Goal: Task Accomplishment & Management: Manage account settings

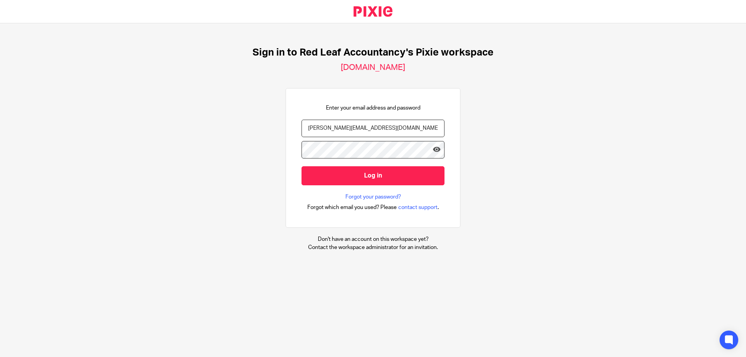
type input "jonathan@redleafaccountancy.co.uk"
drag, startPoint x: 0, startPoint y: 133, endPoint x: 29, endPoint y: 133, distance: 28.4
click at [0, 133] on div "Sign in to Red Leaf Accountancy's Pixie workspace redleafaccountancy.usepixie.n…" at bounding box center [373, 149] width 746 height 252
click at [347, 171] on input "Log in" at bounding box center [373, 175] width 143 height 19
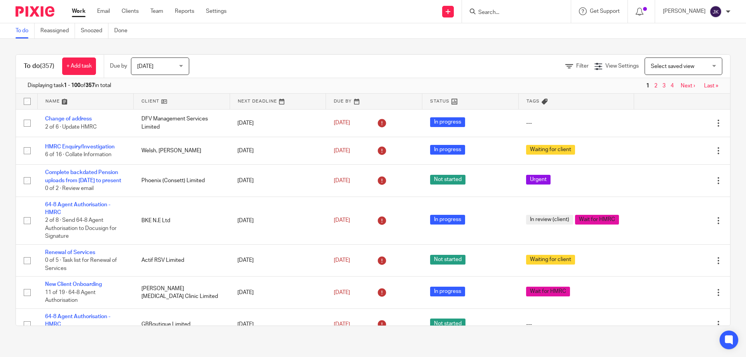
click at [491, 12] on input "Search" at bounding box center [513, 12] width 70 height 7
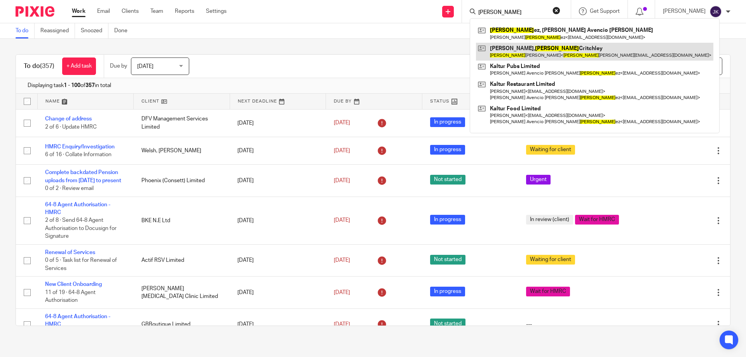
type input "martin"
click at [526, 50] on link at bounding box center [595, 52] width 238 height 18
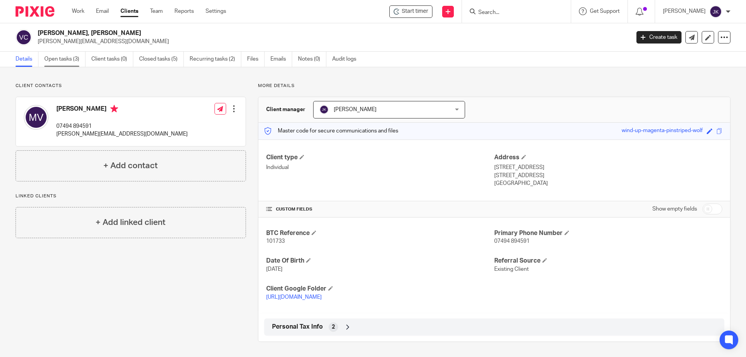
click at [63, 61] on link "Open tasks (3)" at bounding box center [64, 59] width 41 height 15
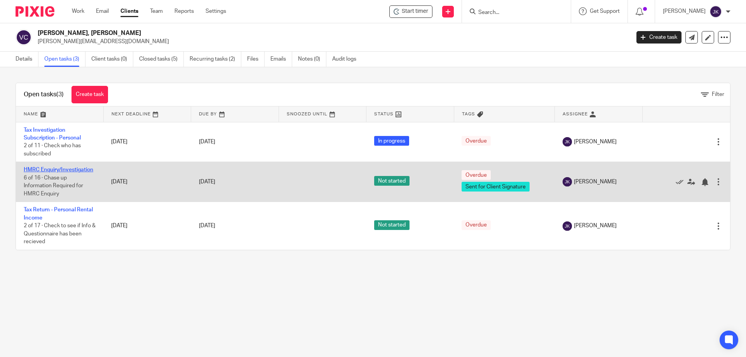
click at [71, 168] on link "HMRC Enquiry/Investigation" at bounding box center [59, 169] width 70 height 5
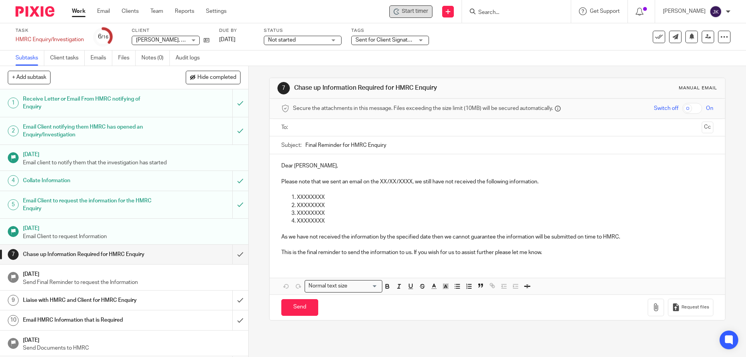
click at [421, 7] on div "Start timer" at bounding box center [411, 11] width 43 height 12
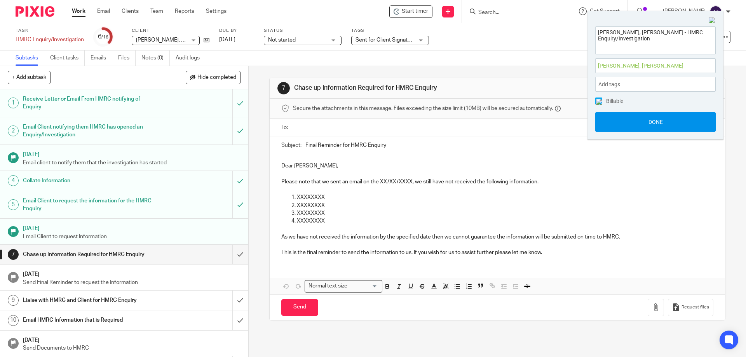
click at [640, 118] on button "Done" at bounding box center [656, 121] width 121 height 19
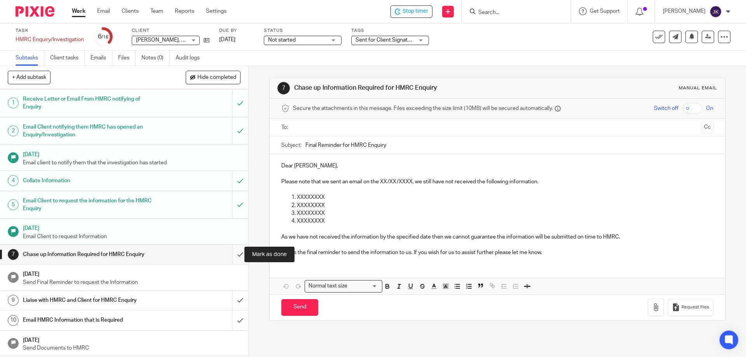
click at [229, 256] on input "submit" at bounding box center [124, 254] width 248 height 19
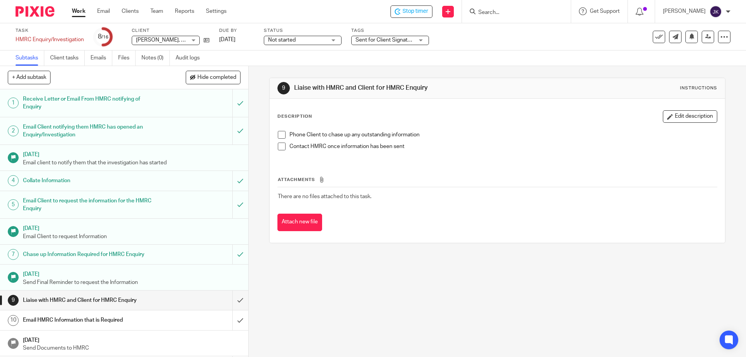
click at [279, 136] on span at bounding box center [282, 135] width 8 height 8
click at [279, 146] on span at bounding box center [282, 147] width 8 height 8
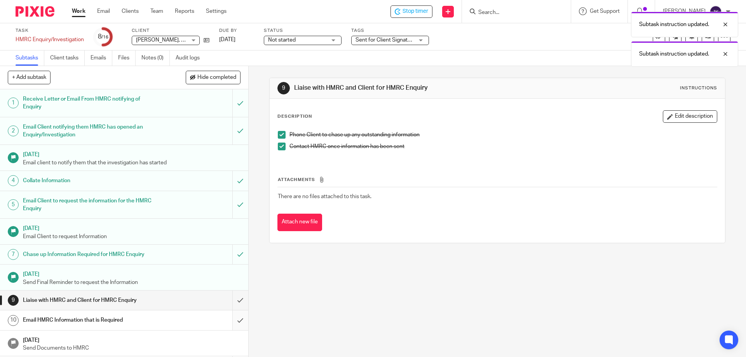
scroll to position [39, 0]
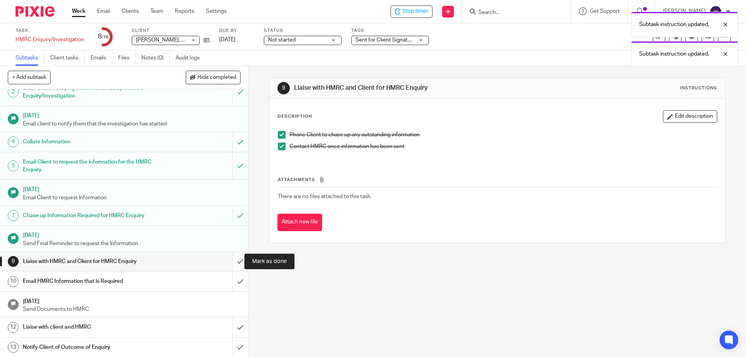
click at [234, 263] on input "submit" at bounding box center [124, 261] width 248 height 19
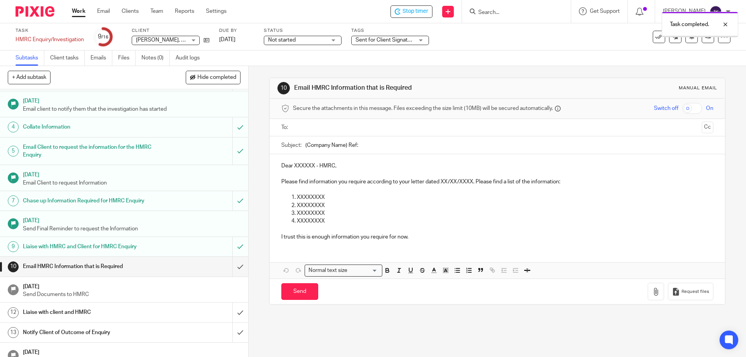
scroll to position [105, 0]
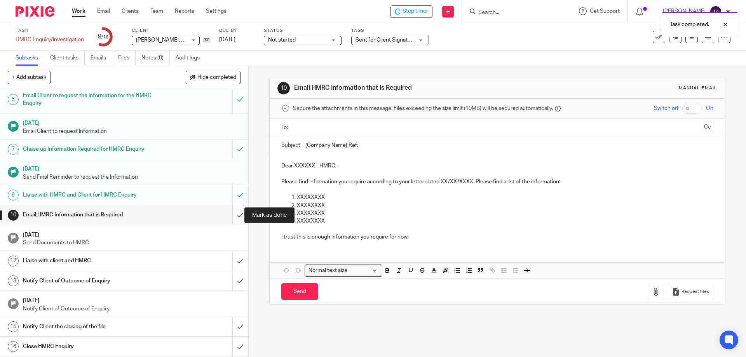
click at [231, 213] on input "submit" at bounding box center [124, 214] width 248 height 19
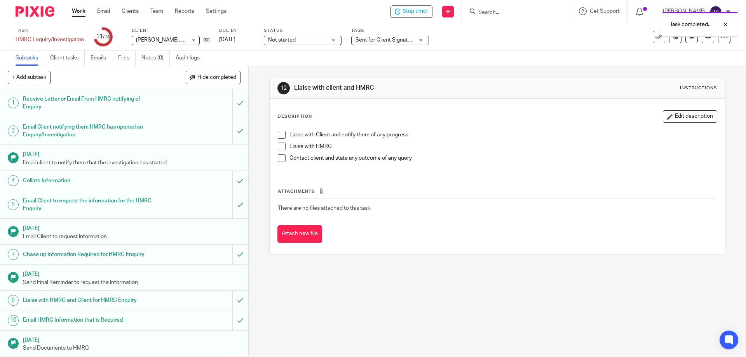
scroll to position [105, 0]
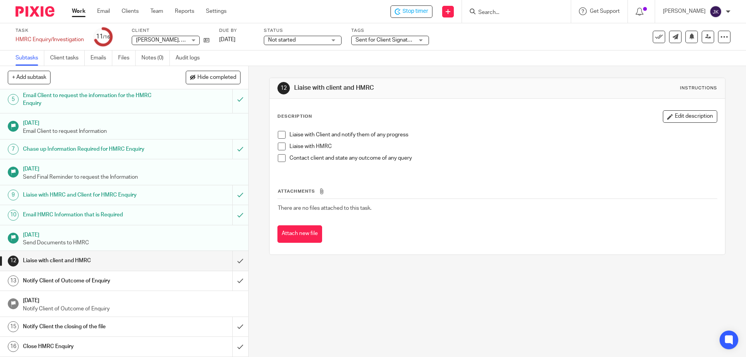
click at [282, 133] on span at bounding box center [282, 135] width 8 height 8
click at [278, 149] on span at bounding box center [282, 147] width 8 height 8
click at [280, 156] on span at bounding box center [282, 158] width 8 height 8
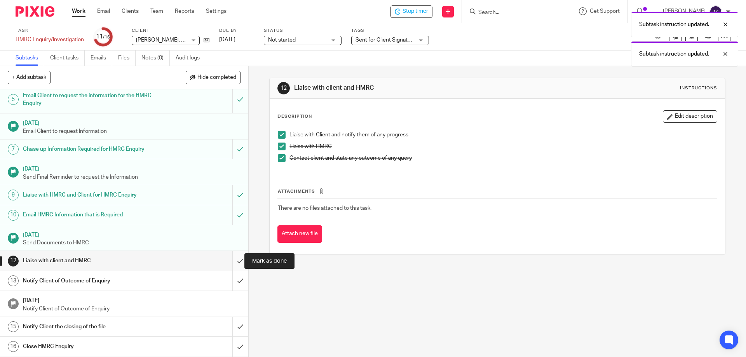
click at [234, 262] on input "submit" at bounding box center [124, 260] width 248 height 19
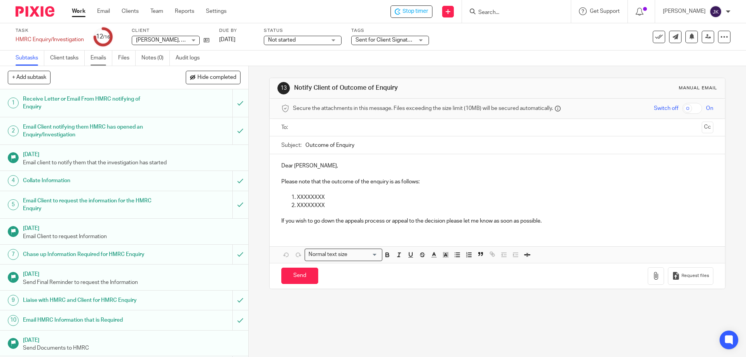
click at [97, 60] on link "Emails" at bounding box center [102, 58] width 22 height 15
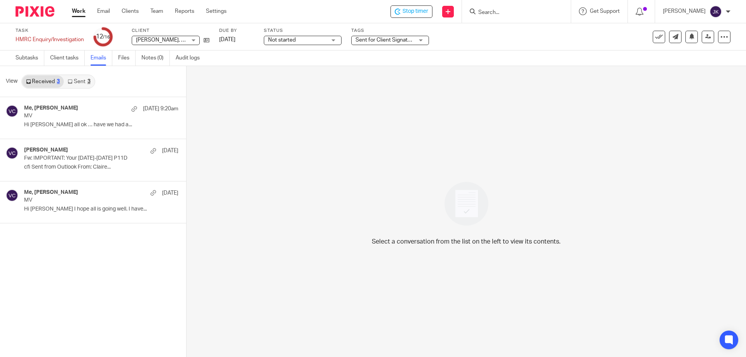
click at [76, 80] on link "Sent 3" at bounding box center [79, 81] width 30 height 12
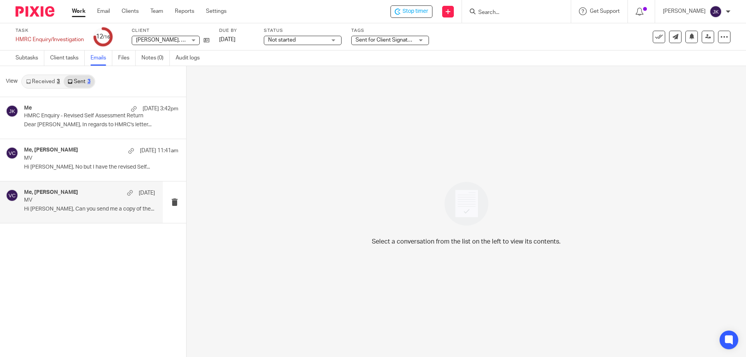
click at [58, 206] on p "Hi [PERSON_NAME], Can you send me a copy of the..." at bounding box center [89, 209] width 131 height 7
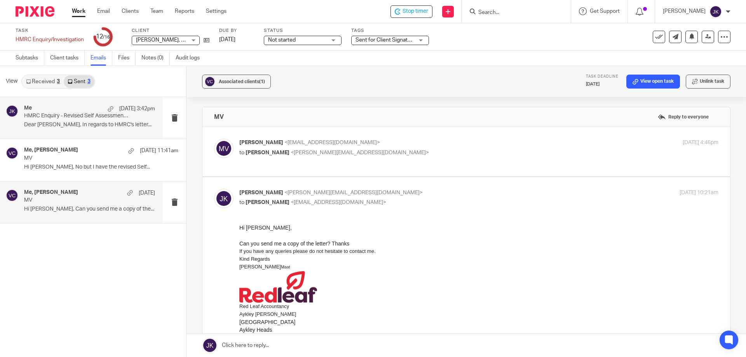
click at [95, 123] on p "Dear [PERSON_NAME], In regards to HMRC's letter..." at bounding box center [89, 125] width 131 height 7
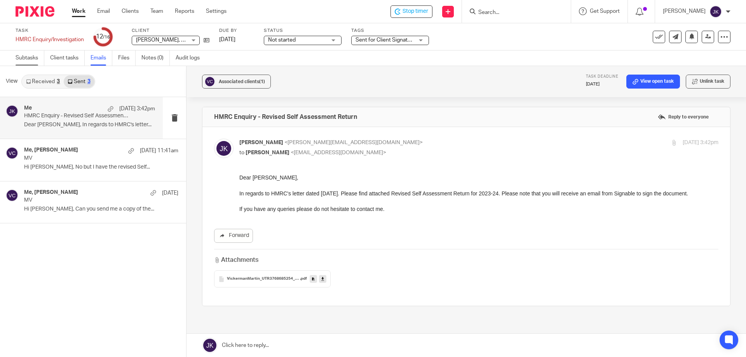
click at [19, 61] on link "Subtasks" at bounding box center [30, 58] width 29 height 15
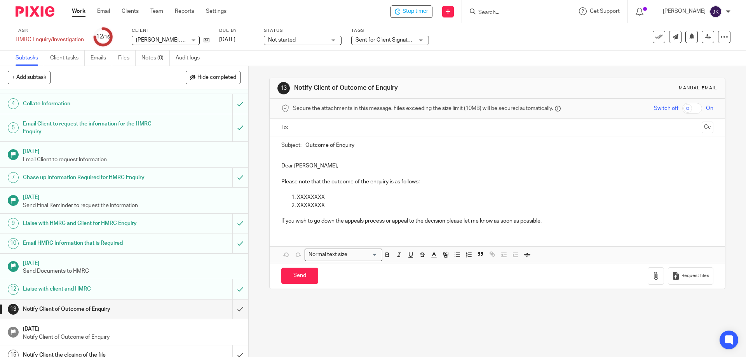
scroll to position [105, 0]
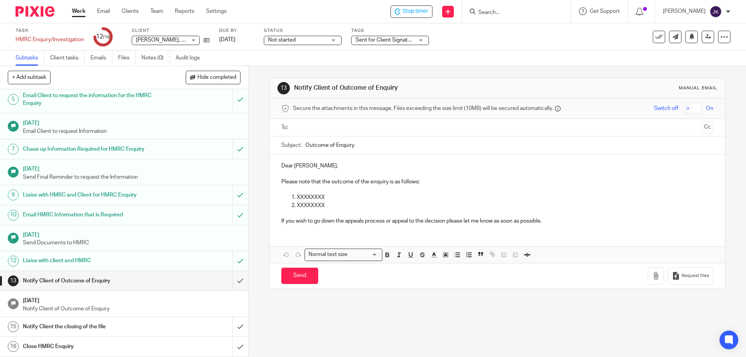
click at [303, 128] on input "text" at bounding box center [497, 127] width 403 height 9
click at [297, 197] on p "XXXXXXXX" at bounding box center [505, 199] width 416 height 8
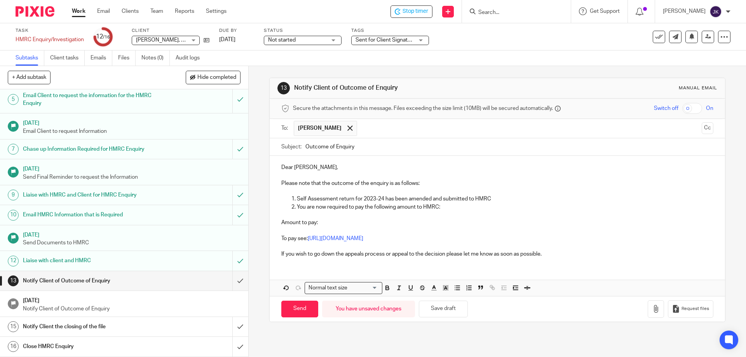
click at [331, 222] on p "Amount to pay:" at bounding box center [497, 223] width 432 height 8
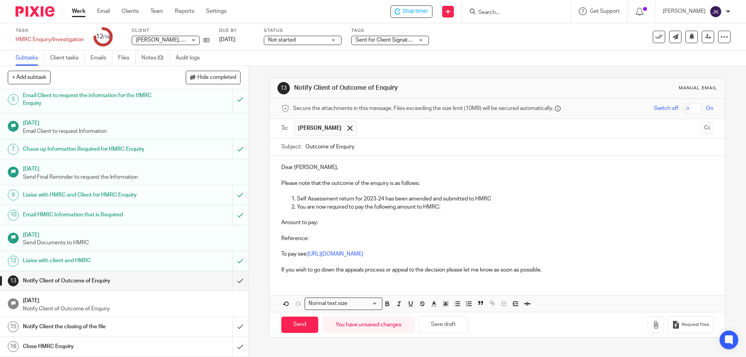
click at [320, 222] on p "Amount to pay:" at bounding box center [497, 223] width 432 height 8
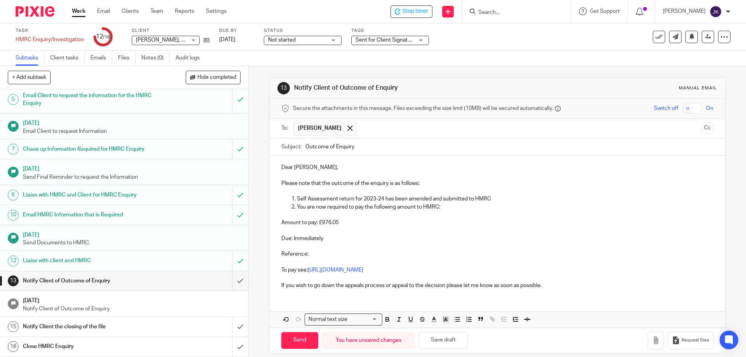
click at [336, 251] on p "Reference:" at bounding box center [497, 254] width 432 height 8
click at [448, 215] on p at bounding box center [497, 215] width 432 height 8
click at [276, 285] on div "Dear Martin, Please note that the outcome of the enquiry is as follows: Self As…" at bounding box center [497, 226] width 455 height 140
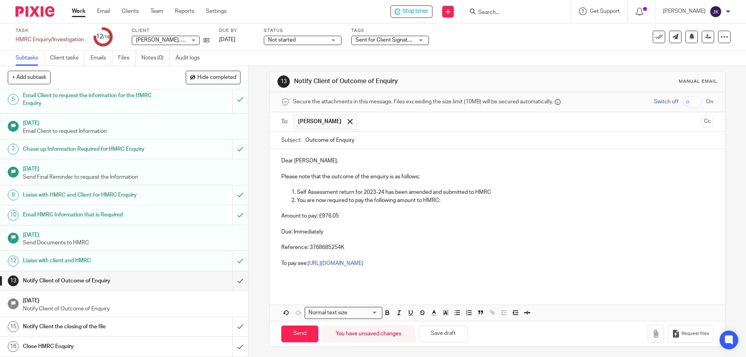
scroll to position [8, 0]
click at [306, 138] on input "Outcome of Enquiry" at bounding box center [510, 138] width 408 height 17
type input "HMRC Outcome of Enquiry"
click at [303, 332] on input "Send" at bounding box center [299, 332] width 37 height 17
type input "Sent"
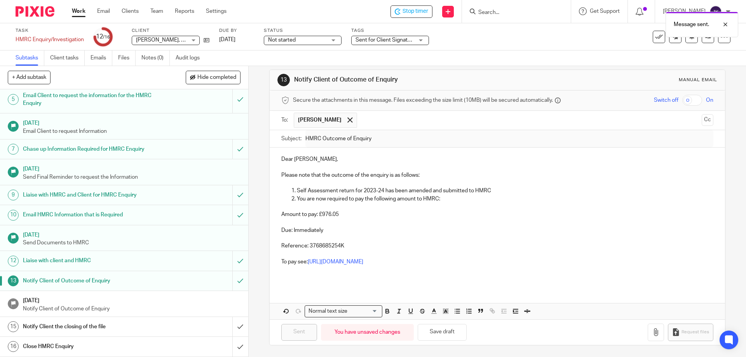
click at [111, 323] on h1 "Notify Client the closing of the file" at bounding box center [90, 327] width 135 height 12
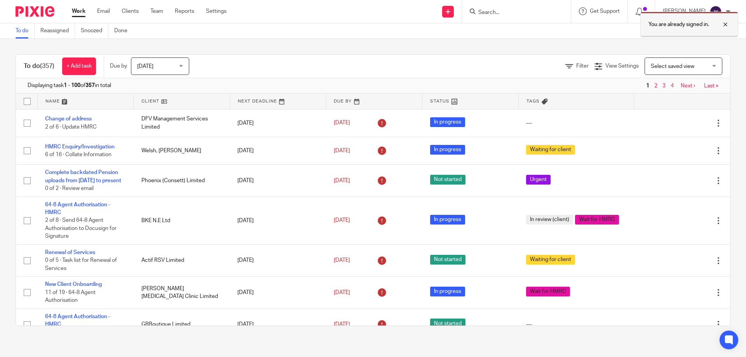
click at [732, 24] on div "You are already signed in." at bounding box center [690, 25] width 98 height 26
click at [507, 12] on input "Search" at bounding box center [513, 12] width 70 height 7
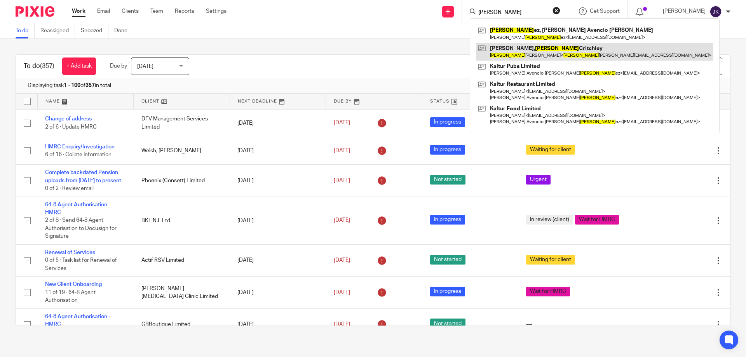
type input "martin"
click at [512, 46] on link at bounding box center [595, 52] width 238 height 18
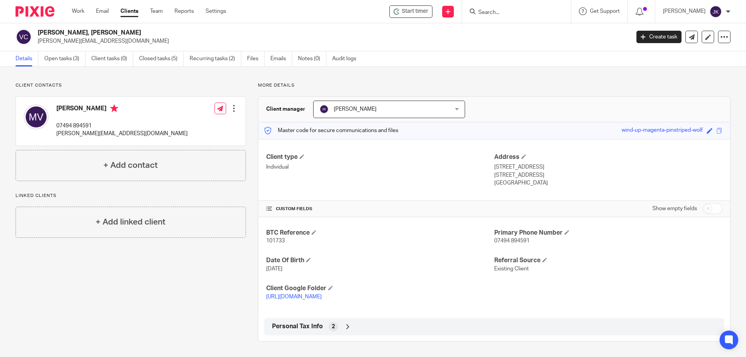
scroll to position [8, 0]
click at [339, 332] on div "Personal Tax Info 2" at bounding box center [494, 326] width 449 height 13
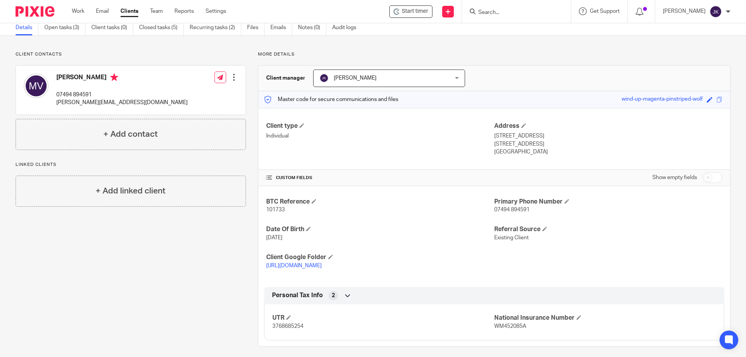
scroll to position [44, 0]
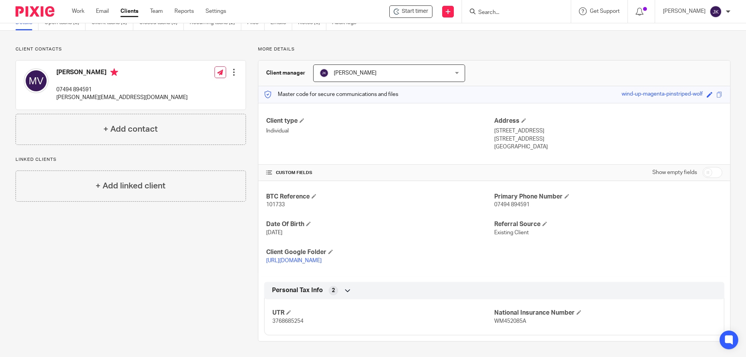
click at [284, 319] on span "3768685254" at bounding box center [288, 321] width 31 height 5
copy span "3768685254"
click at [691, 9] on p "[PERSON_NAME]" at bounding box center [684, 11] width 43 height 8
click at [684, 57] on span "Logout" at bounding box center [691, 55] width 17 height 5
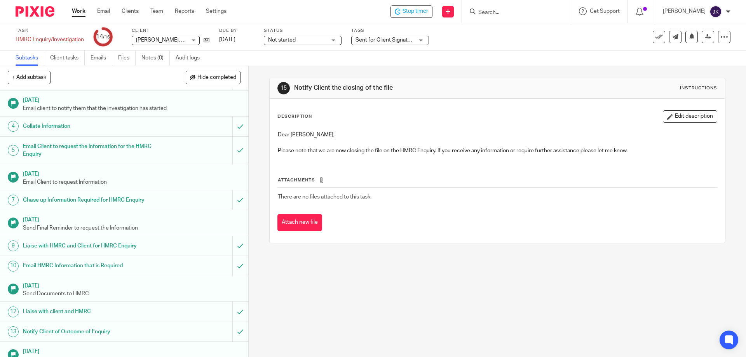
scroll to position [105, 0]
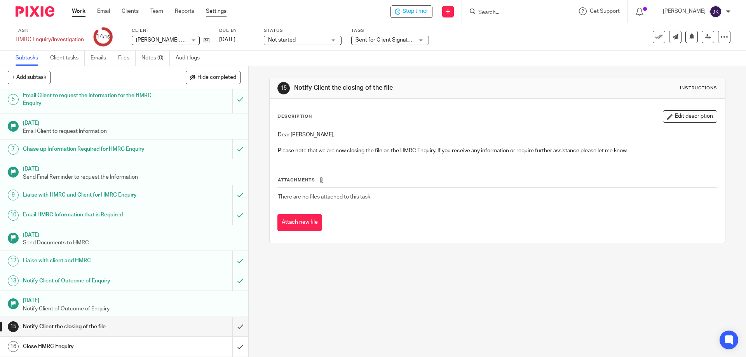
click at [217, 12] on link "Settings" at bounding box center [216, 11] width 21 height 8
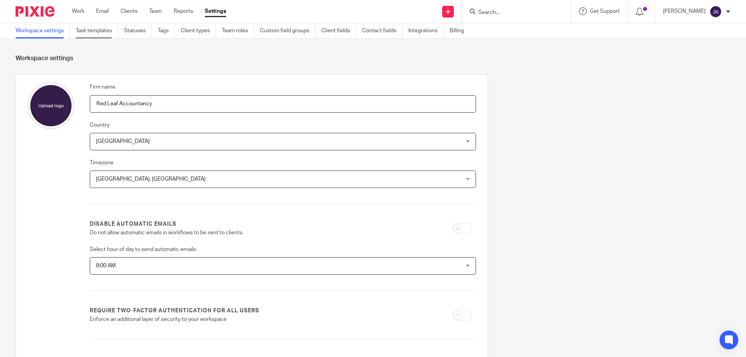
click at [87, 33] on link "Task templates" at bounding box center [97, 30] width 42 height 15
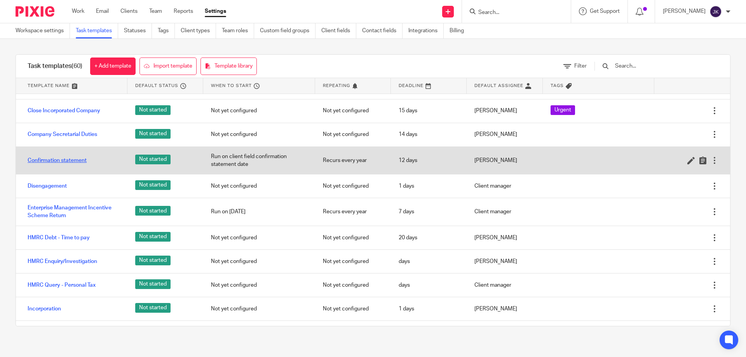
scroll to position [350, 0]
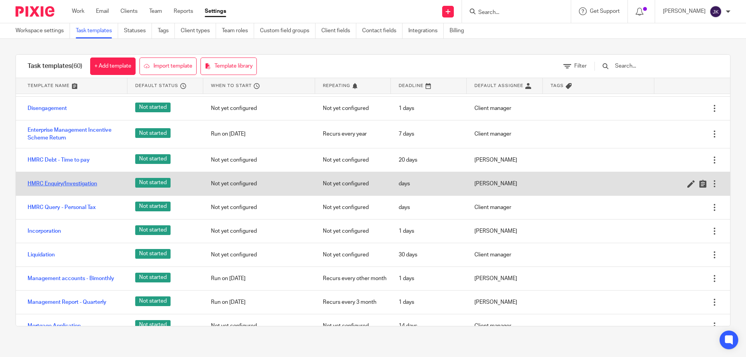
click at [71, 183] on link "HMRC Enquiry/Investigation" at bounding box center [63, 184] width 70 height 8
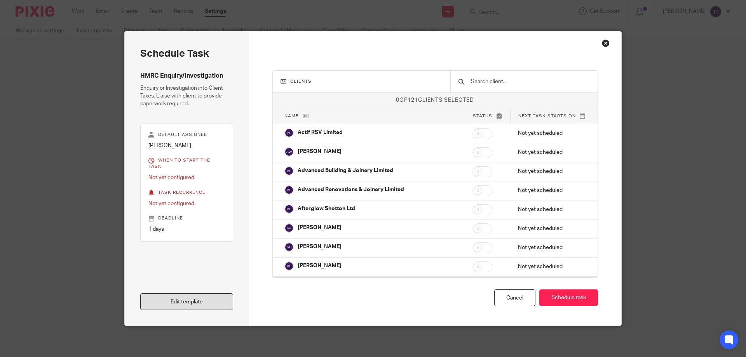
click at [194, 295] on link "Edit template" at bounding box center [186, 302] width 93 height 17
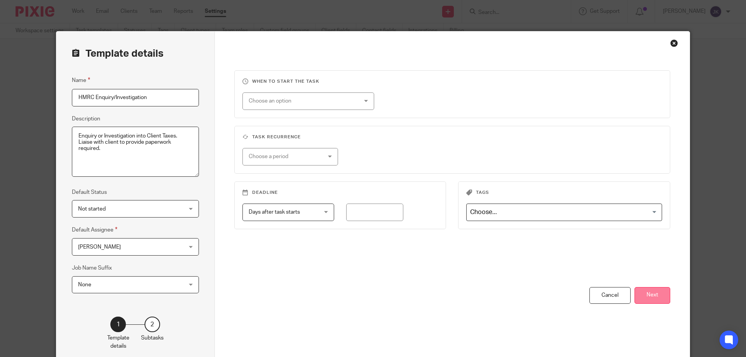
click at [651, 291] on button "Next" at bounding box center [653, 295] width 36 height 17
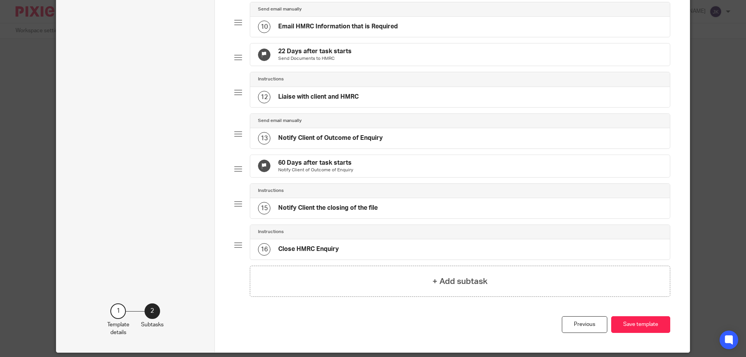
scroll to position [345, 0]
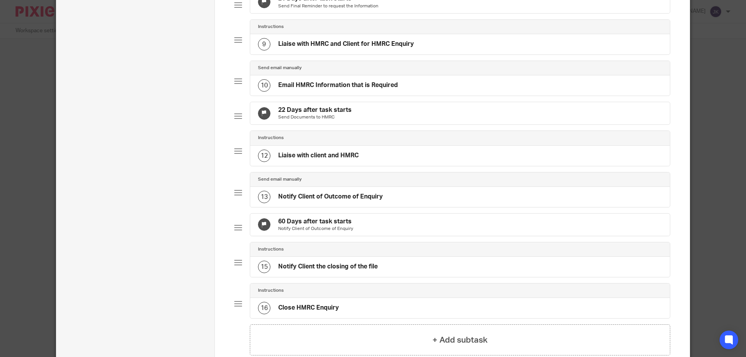
click at [319, 201] on h4 "Notify Client of Outcome of Enquiry" at bounding box center [330, 197] width 105 height 8
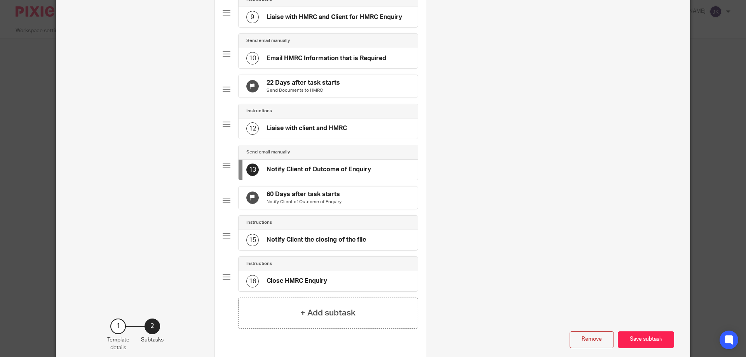
scroll to position [462, 0]
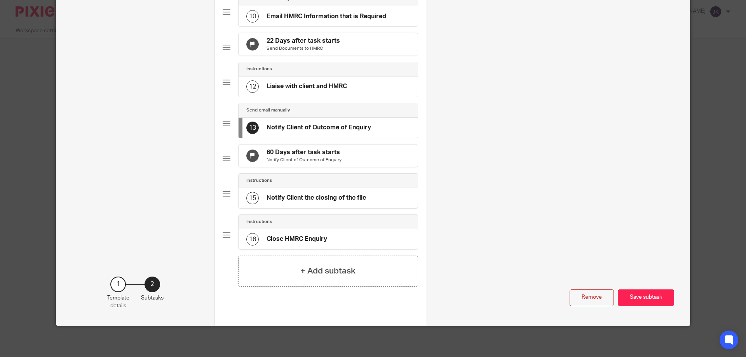
click at [296, 196] on h4 "Notify Client the closing of the file" at bounding box center [317, 198] width 100 height 8
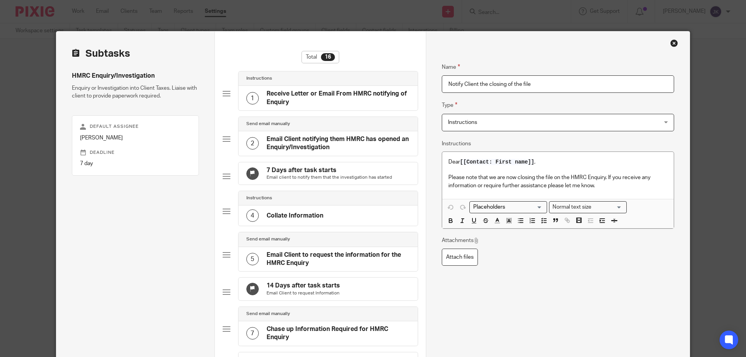
click at [483, 121] on span "Instructions" at bounding box center [538, 122] width 181 height 16
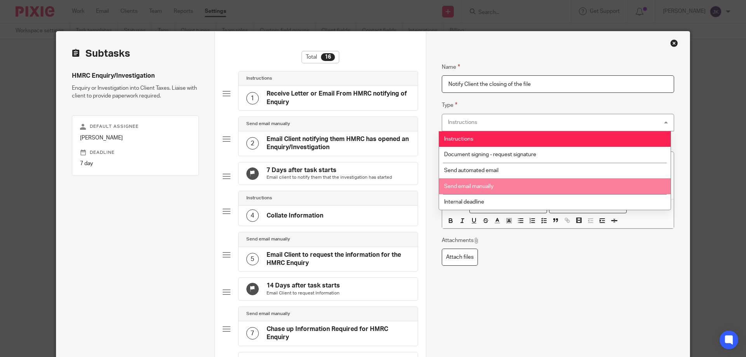
click at [463, 186] on span "Send email manually" at bounding box center [468, 186] width 49 height 5
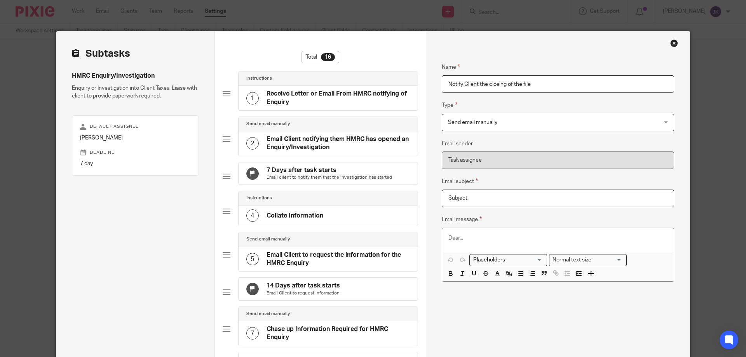
click at [458, 200] on input "Email subject" at bounding box center [558, 198] width 233 height 17
click at [459, 123] on span "Send email manually" at bounding box center [472, 122] width 49 height 5
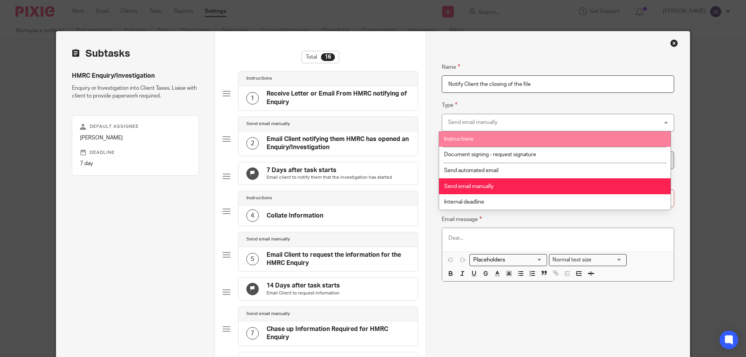
click at [467, 145] on li "Instructions" at bounding box center [555, 139] width 232 height 16
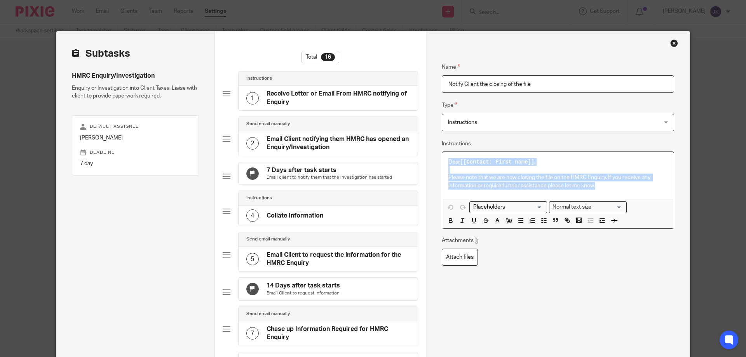
drag, startPoint x: 444, startPoint y: 161, endPoint x: 638, endPoint y: 189, distance: 196.9
click at [638, 189] on div "Dear [[Contact: First name]] , Please note that we are now closing the file on …" at bounding box center [558, 175] width 232 height 47
copy div "Dear [[Contact: First name]] , Please note that we are now closing the file on …"
click at [455, 124] on span "Instructions" at bounding box center [462, 122] width 29 height 5
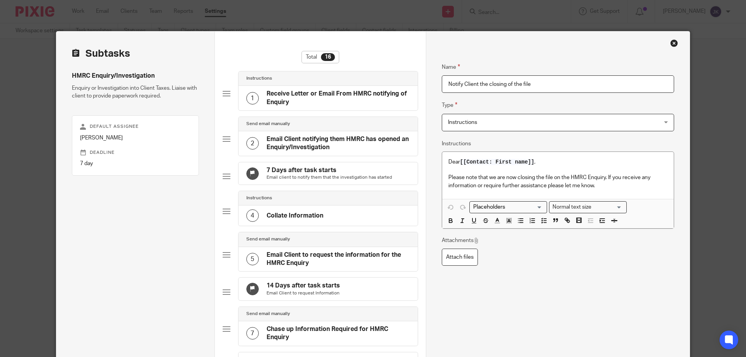
click at [465, 124] on span "Instructions" at bounding box center [462, 122] width 29 height 5
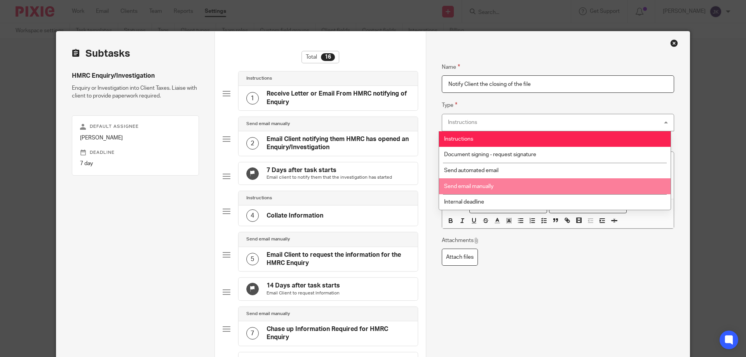
click at [472, 188] on span "Send email manually" at bounding box center [468, 186] width 49 height 5
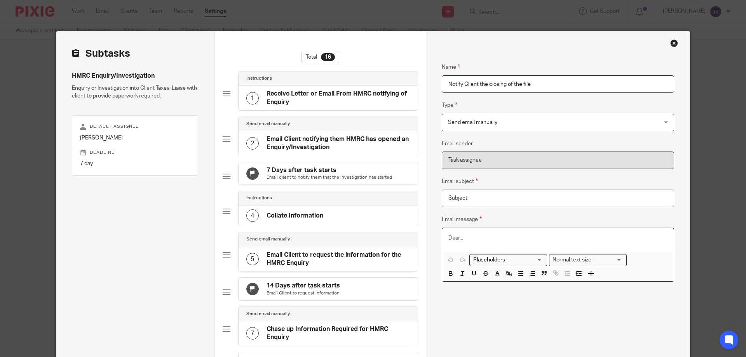
drag, startPoint x: 446, startPoint y: 235, endPoint x: 452, endPoint y: 243, distance: 9.8
click at [449, 238] on p at bounding box center [558, 238] width 219 height 8
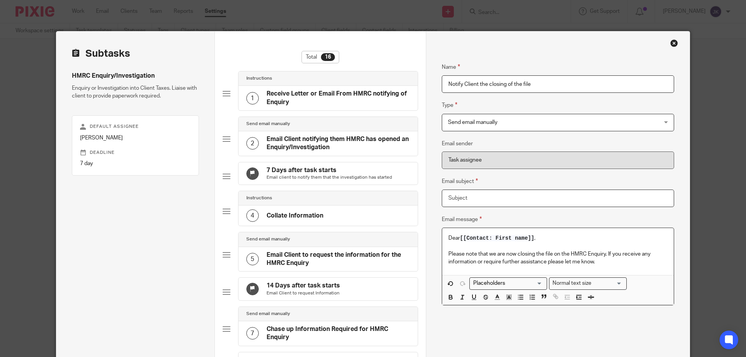
click at [467, 203] on input "Email subject" at bounding box center [558, 198] width 233 height 17
click at [472, 198] on input "Closing of Enquiry" at bounding box center [558, 198] width 233 height 17
drag, startPoint x: 570, startPoint y: 198, endPoint x: 564, endPoint y: 200, distance: 6.5
click at [569, 199] on input "Closing of HMRC Enquiry" at bounding box center [558, 198] width 233 height 17
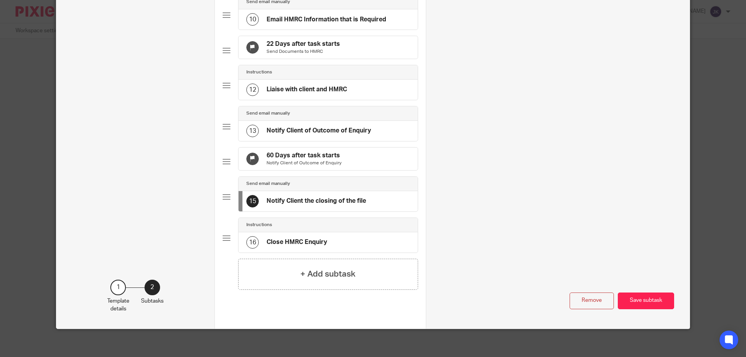
scroll to position [462, 0]
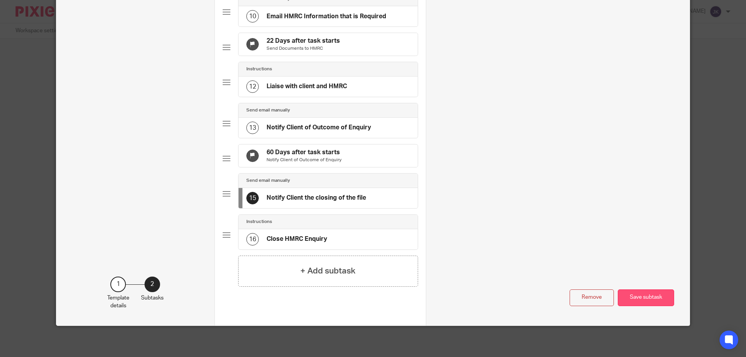
type input "Closing of HMRC Enquiry"
click at [638, 296] on button "Save subtask" at bounding box center [646, 298] width 56 height 17
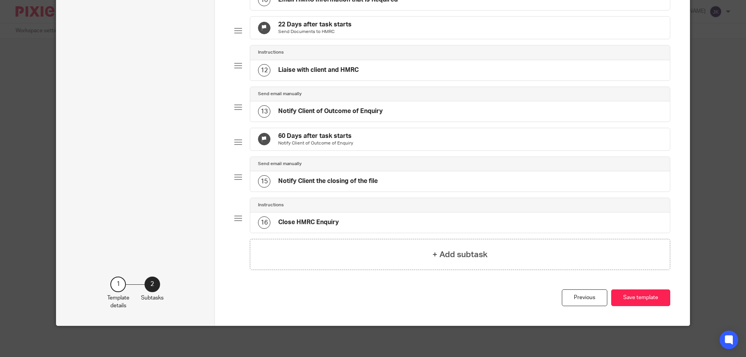
scroll to position [462, 0]
click at [635, 298] on button "Save template" at bounding box center [641, 298] width 59 height 17
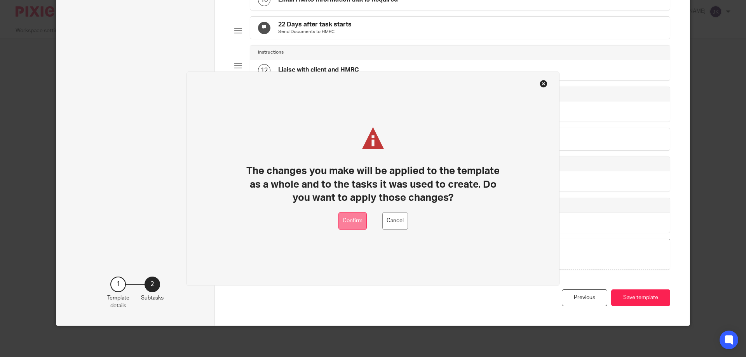
click at [350, 222] on button "Confirm" at bounding box center [353, 220] width 28 height 17
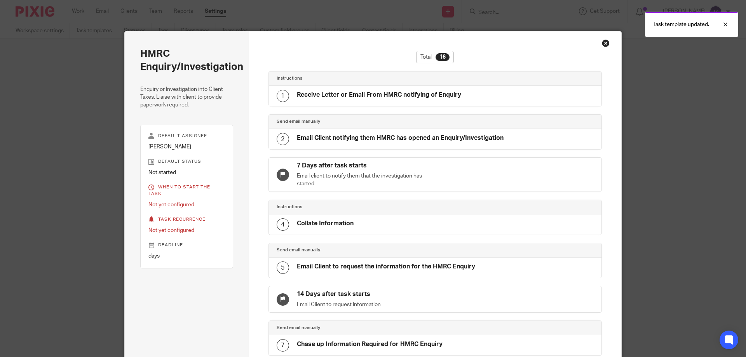
click at [602, 46] on div "Close this dialog window" at bounding box center [606, 43] width 8 height 8
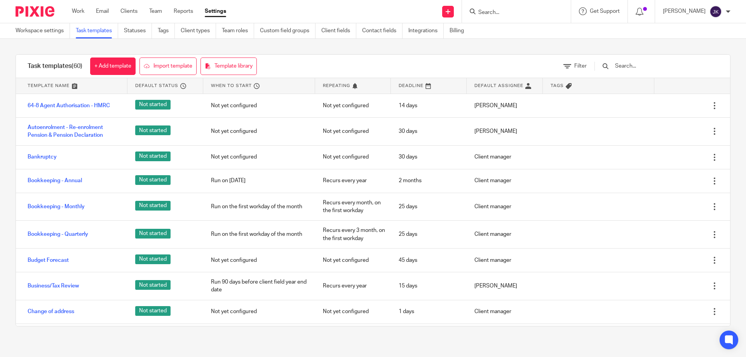
click at [492, 14] on input "Search" at bounding box center [513, 12] width 70 height 7
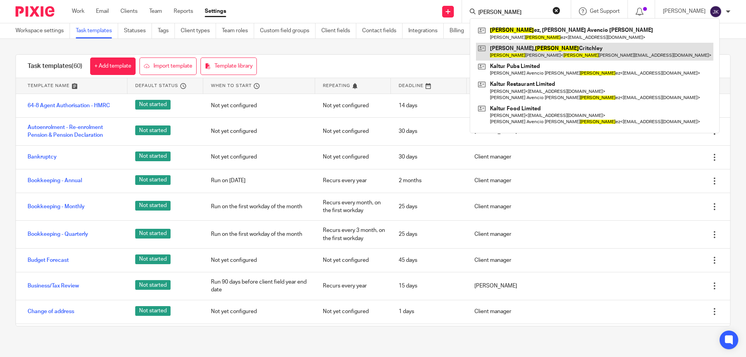
type input "[PERSON_NAME]"
click at [493, 51] on link at bounding box center [595, 52] width 238 height 18
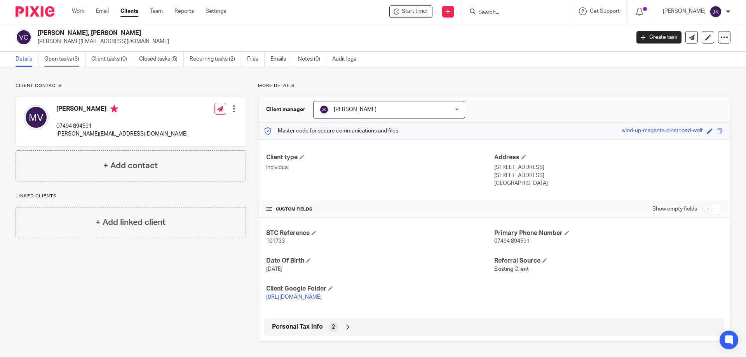
click at [73, 61] on link "Open tasks (3)" at bounding box center [64, 59] width 41 height 15
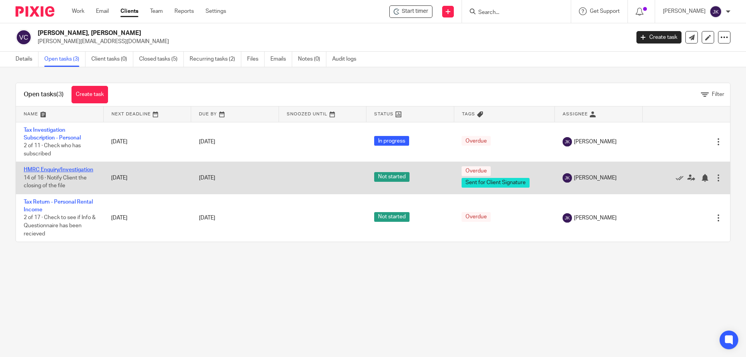
click at [60, 169] on link "HMRC Enquiry/Investigation" at bounding box center [59, 169] width 70 height 5
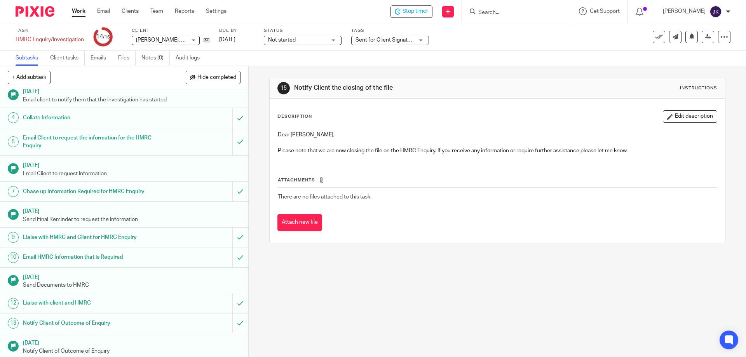
scroll to position [105, 0]
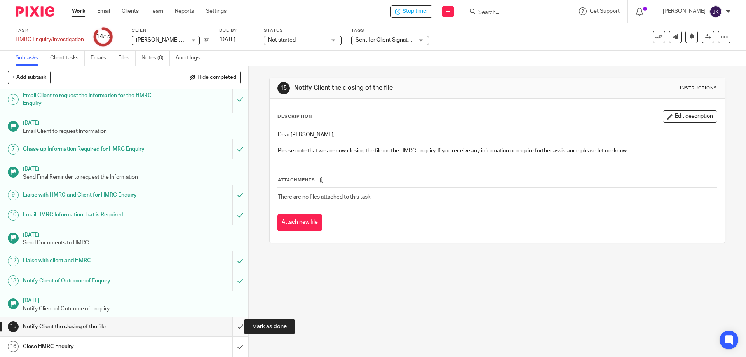
click at [233, 328] on input "submit" at bounding box center [124, 326] width 248 height 19
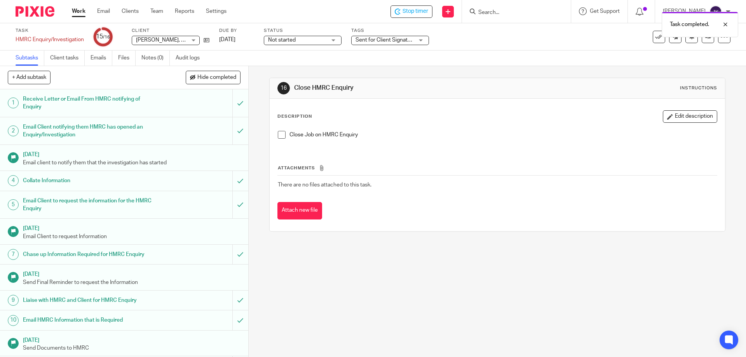
click at [278, 133] on span at bounding box center [282, 135] width 8 height 8
click at [399, 39] on div "Task completed. Subtask instruction updated." at bounding box center [555, 37] width 365 height 59
click at [730, 23] on div at bounding box center [720, 24] width 21 height 9
click at [723, 30] on div "Subtask instruction updated." at bounding box center [684, 25] width 107 height 26
click at [394, 42] on span "Sent for Client Signature" at bounding box center [386, 39] width 60 height 5
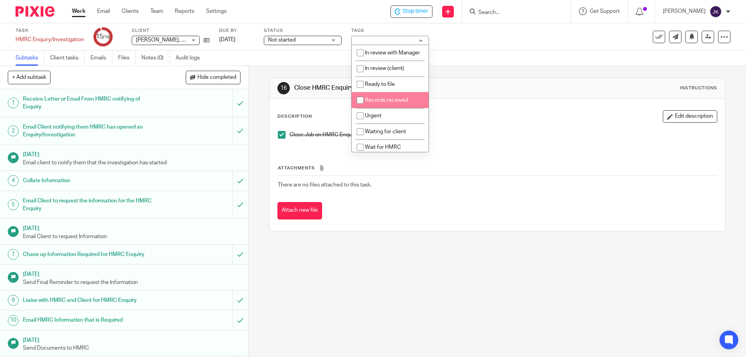
scroll to position [75, 0]
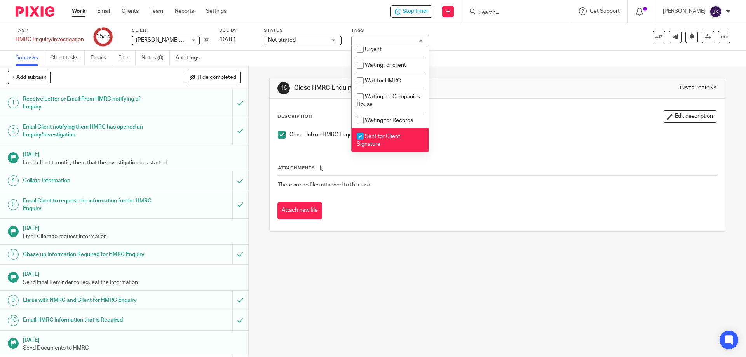
click at [371, 139] on li "Sent for Client Signature" at bounding box center [390, 140] width 77 height 24
checkbox input "false"
click at [477, 136] on p "Close Job on HMRC Enquiry" at bounding box center [503, 135] width 427 height 8
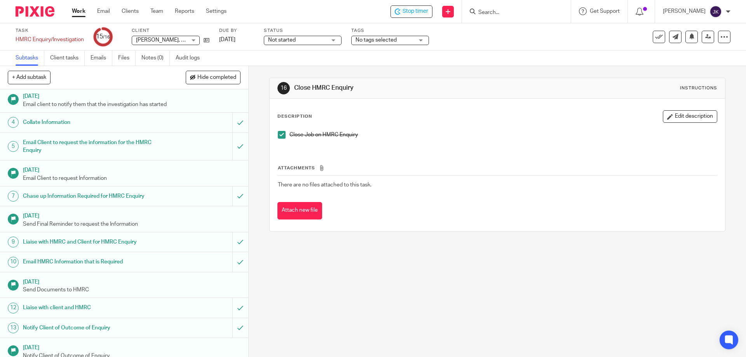
scroll to position [105, 0]
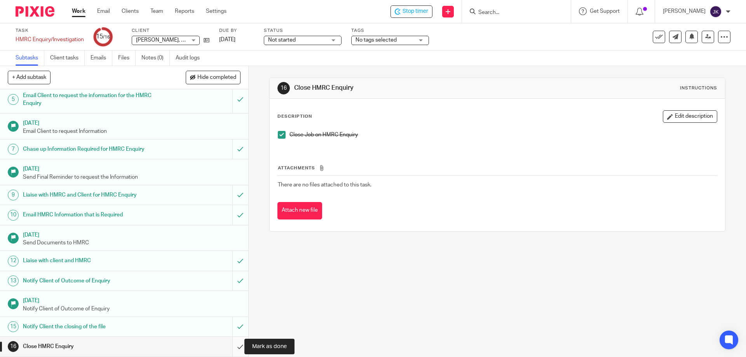
click at [231, 350] on input "submit" at bounding box center [124, 346] width 248 height 19
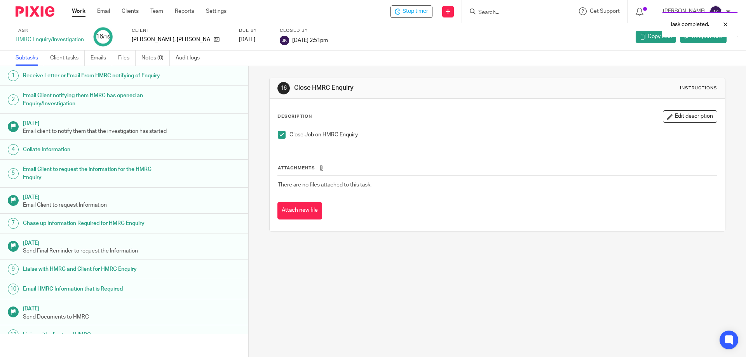
click at [418, 9] on div "Task completed." at bounding box center [555, 23] width 365 height 30
click at [418, 12] on span "Stop timer" at bounding box center [416, 11] width 26 height 8
click at [703, 10] on p "Jonathan Kirkup" at bounding box center [684, 11] width 43 height 8
click at [691, 55] on span "Logout" at bounding box center [691, 55] width 17 height 5
